Goal: Task Accomplishment & Management: Use online tool/utility

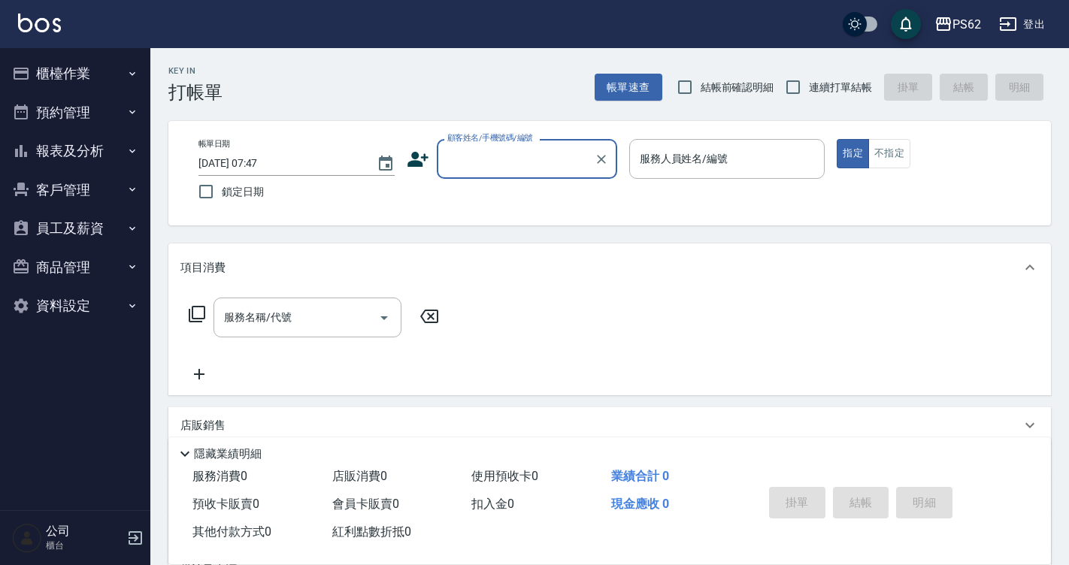
click at [121, 59] on button "櫃檯作業" at bounding box center [75, 73] width 138 height 39
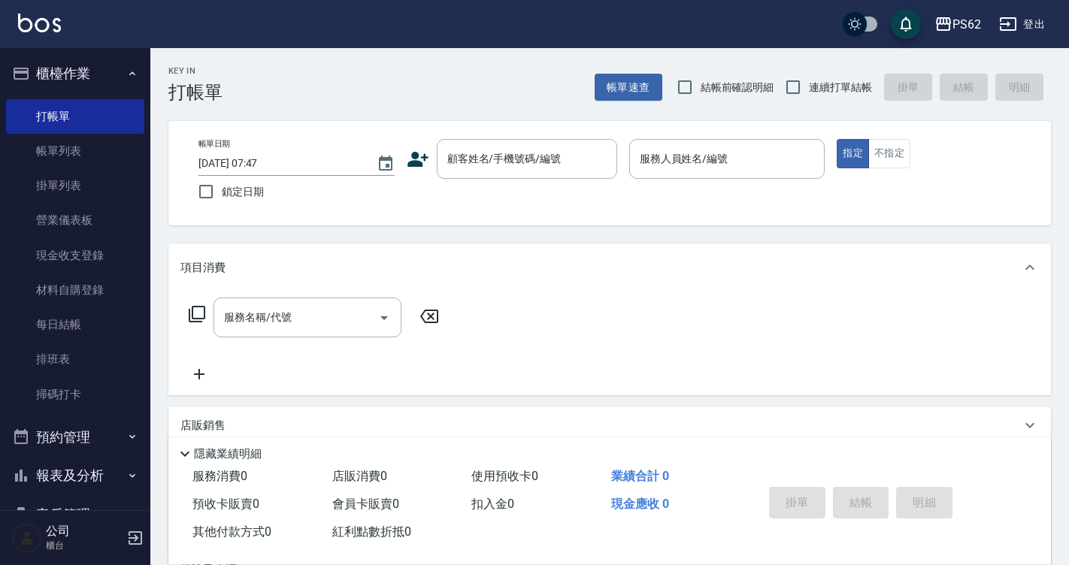
click at [132, 85] on button "櫃檯作業" at bounding box center [75, 73] width 138 height 39
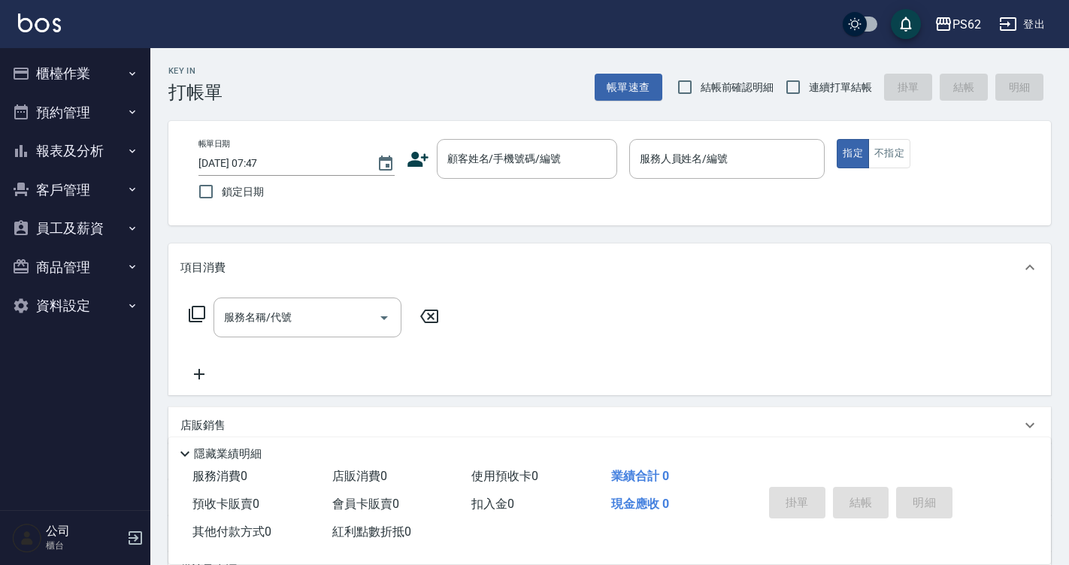
click at [124, 88] on button "櫃檯作業" at bounding box center [75, 73] width 138 height 39
click at [133, 53] on ul "櫃檯作業 打帳單 帳單列表 掛單列表 營業儀表板 現金收支登錄 材料自購登錄 每日結帳 排班表 掃碼打卡 預約管理 預約管理 單日預約紀錄 單週預約紀錄 報表…" at bounding box center [75, 189] width 138 height 283
click at [133, 69] on icon "button" at bounding box center [132, 74] width 12 height 12
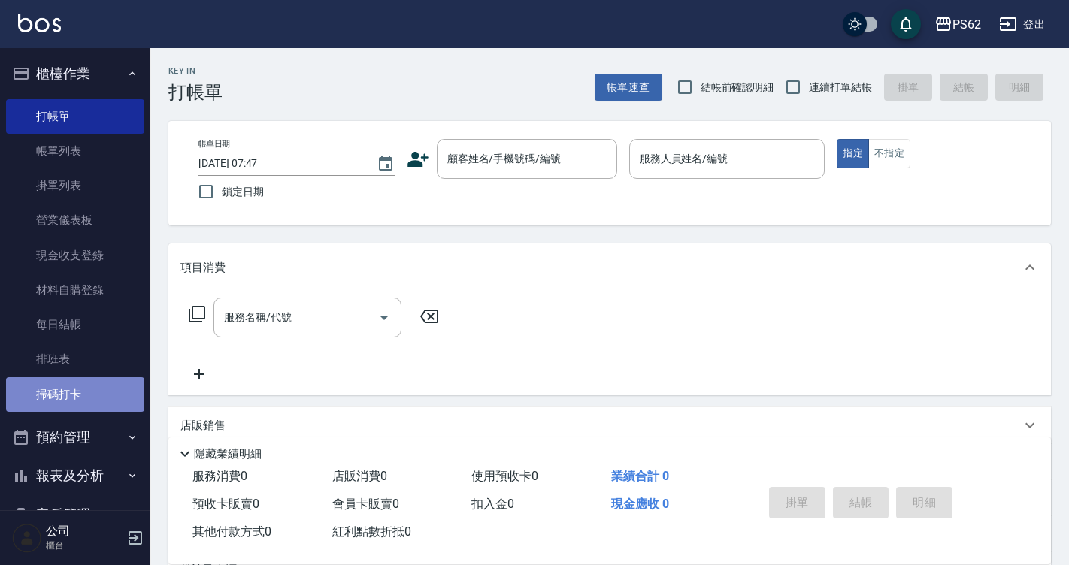
click at [121, 400] on link "掃碼打卡" at bounding box center [75, 394] width 138 height 35
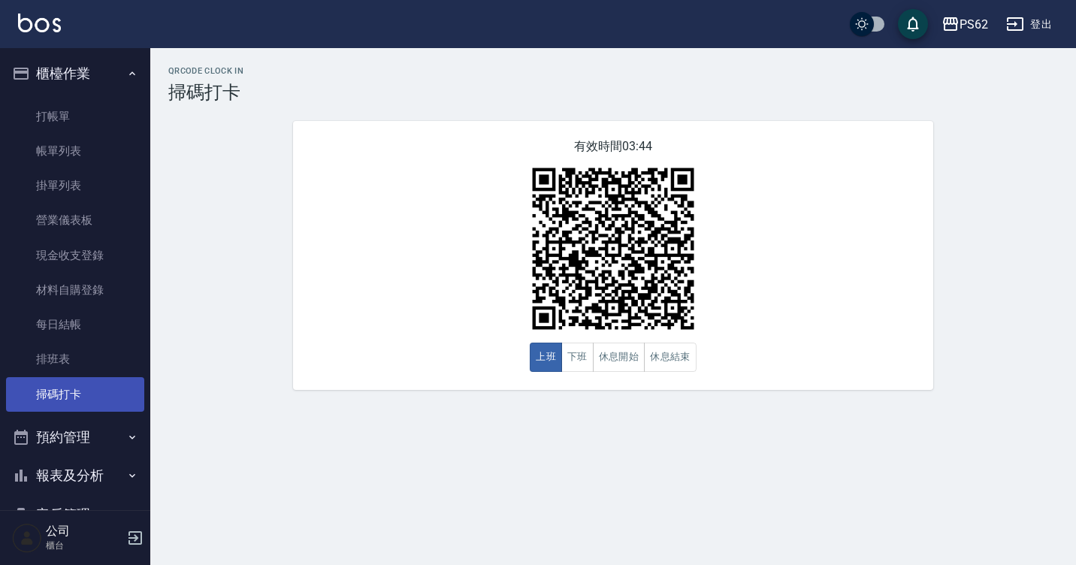
scroll to position [158, 0]
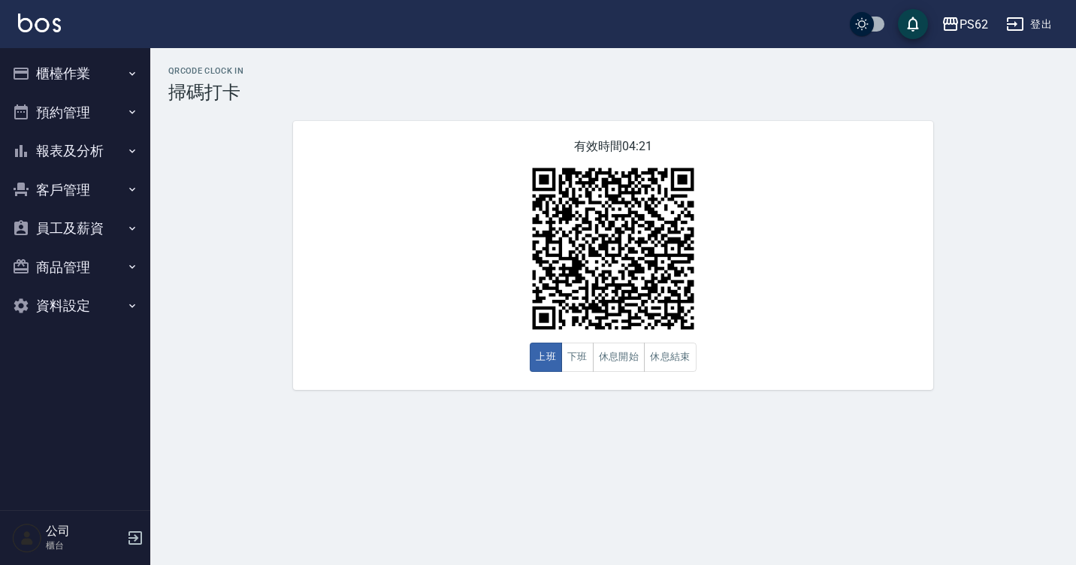
click at [44, 130] on button "預約管理" at bounding box center [75, 112] width 138 height 39
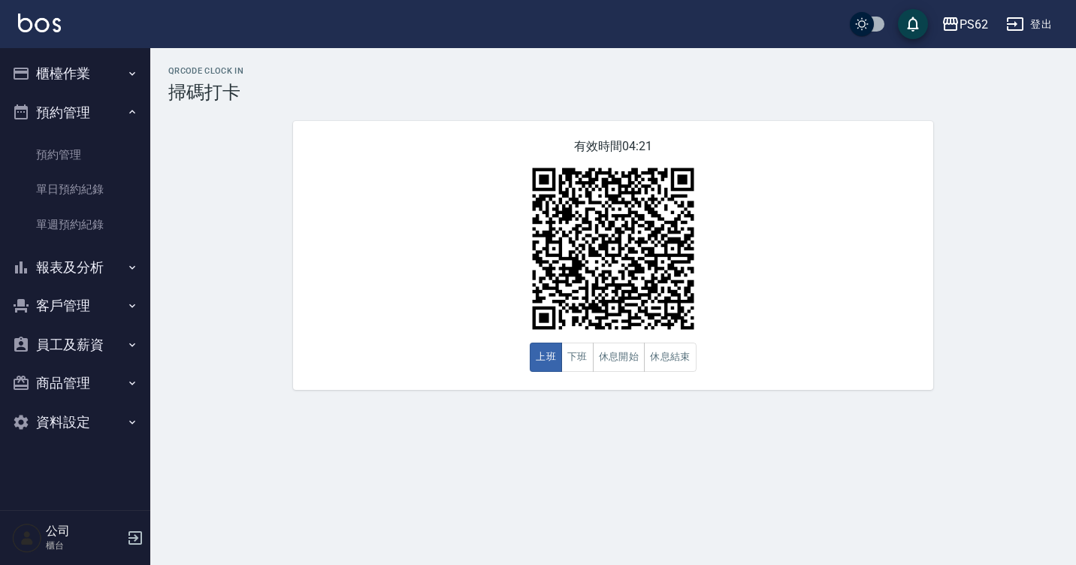
click at [84, 71] on button "櫃檯作業" at bounding box center [75, 73] width 138 height 39
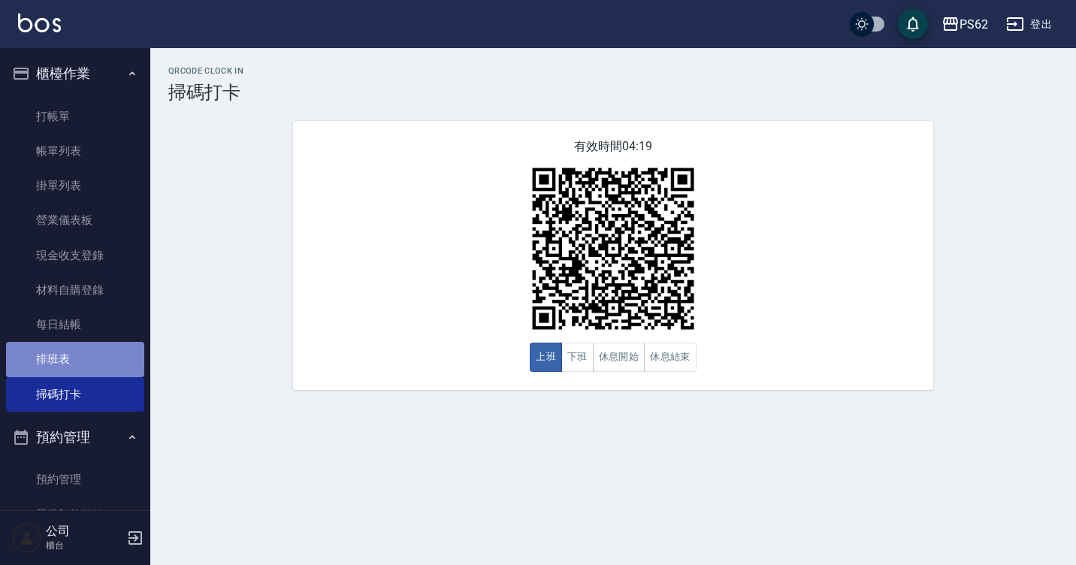
click at [89, 365] on link "排班表" at bounding box center [75, 359] width 138 height 35
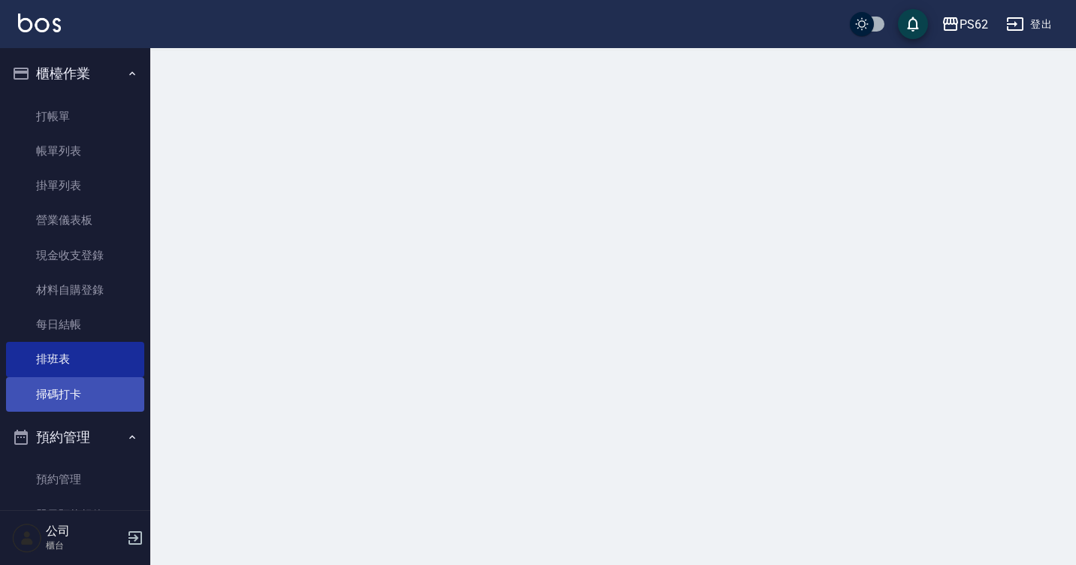
click at [86, 395] on link "掃碼打卡" at bounding box center [75, 394] width 138 height 35
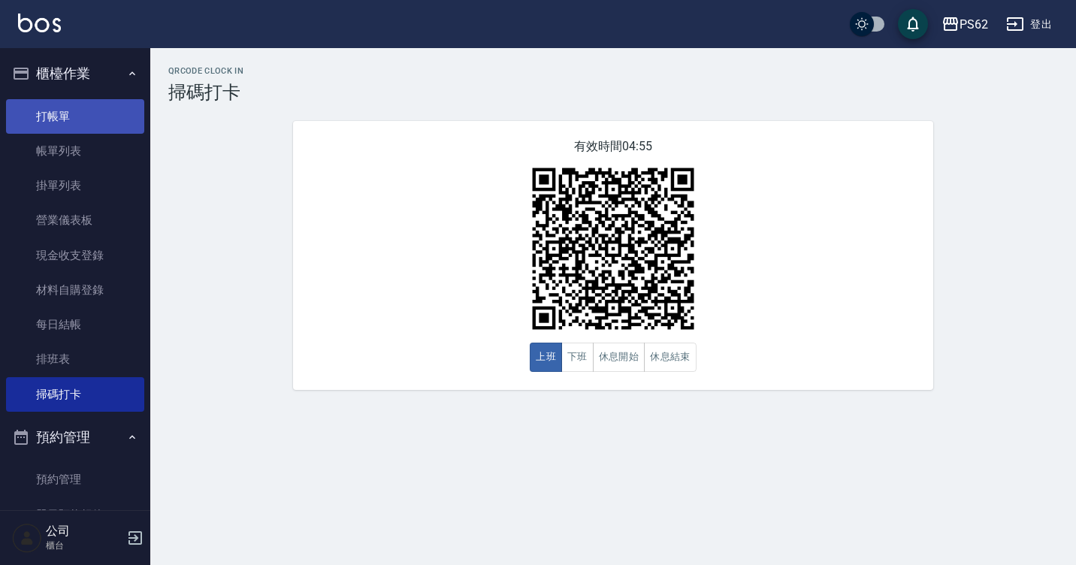
click at [21, 109] on link "打帳單" at bounding box center [75, 116] width 138 height 35
